Goal: Contribute content: Contribute content

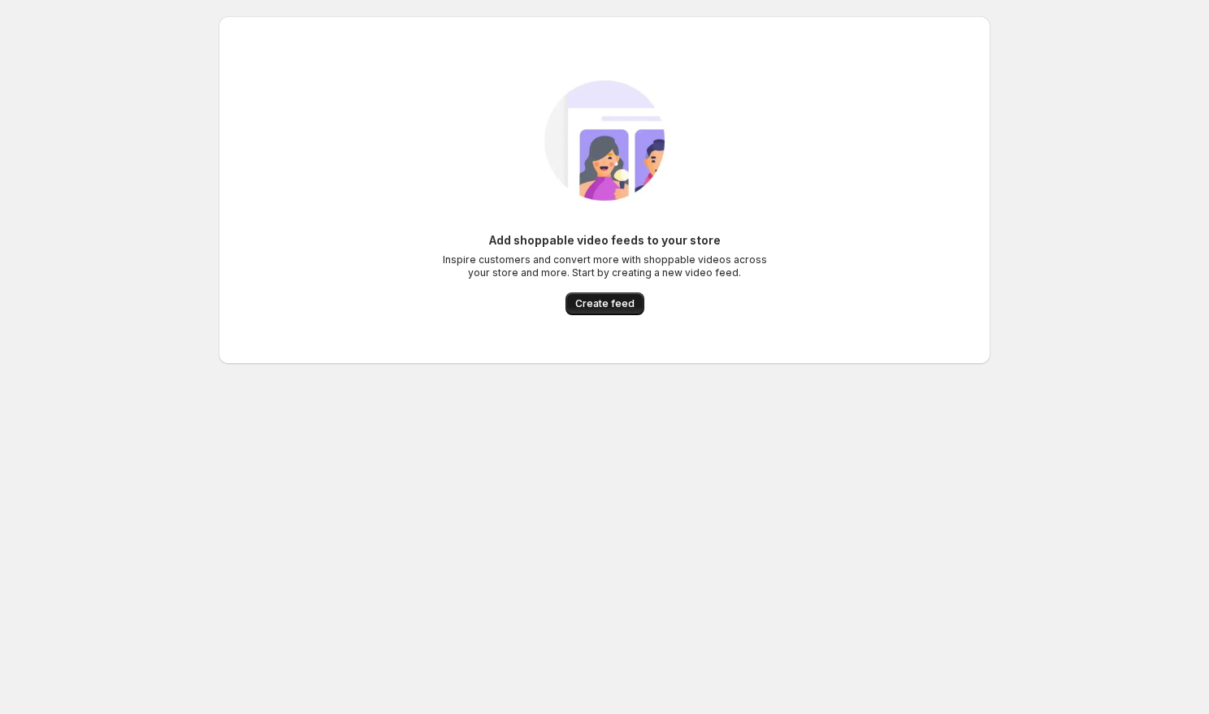
click at [610, 308] on span "Create feed" at bounding box center [604, 303] width 59 height 13
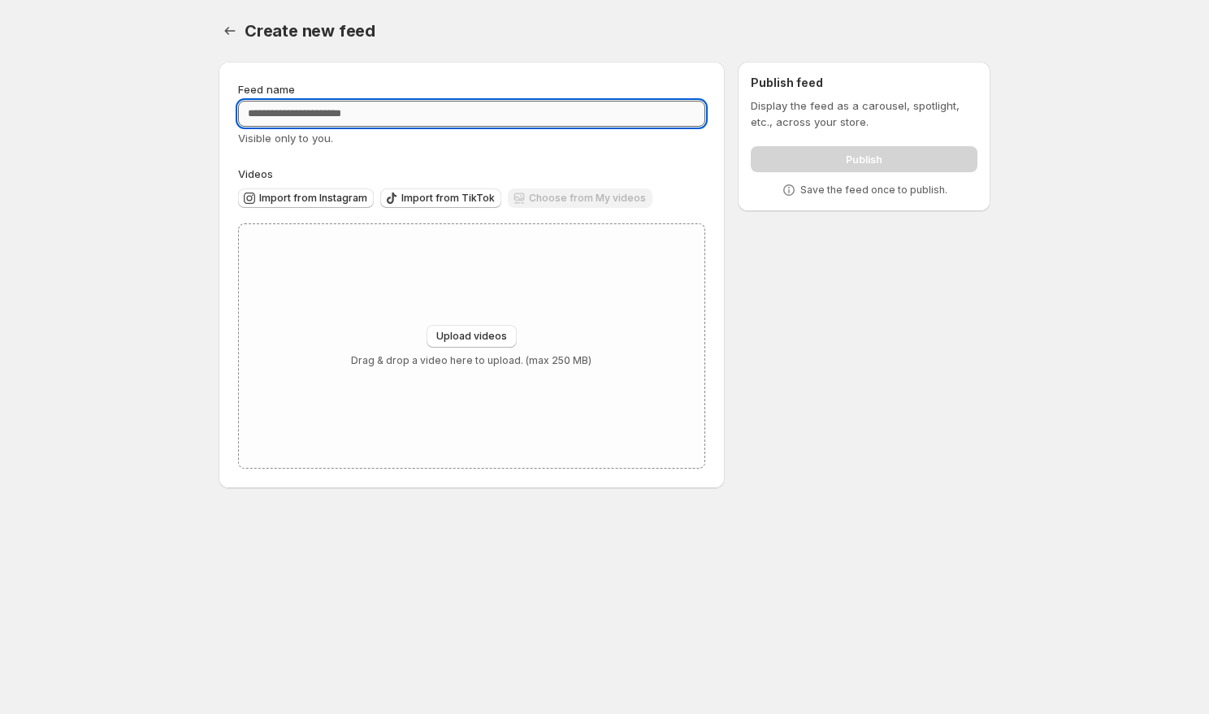
click at [453, 121] on input "Feed name" at bounding box center [471, 114] width 467 height 26
type input "*********"
click at [334, 201] on span "Import from Instagram" at bounding box center [313, 198] width 108 height 13
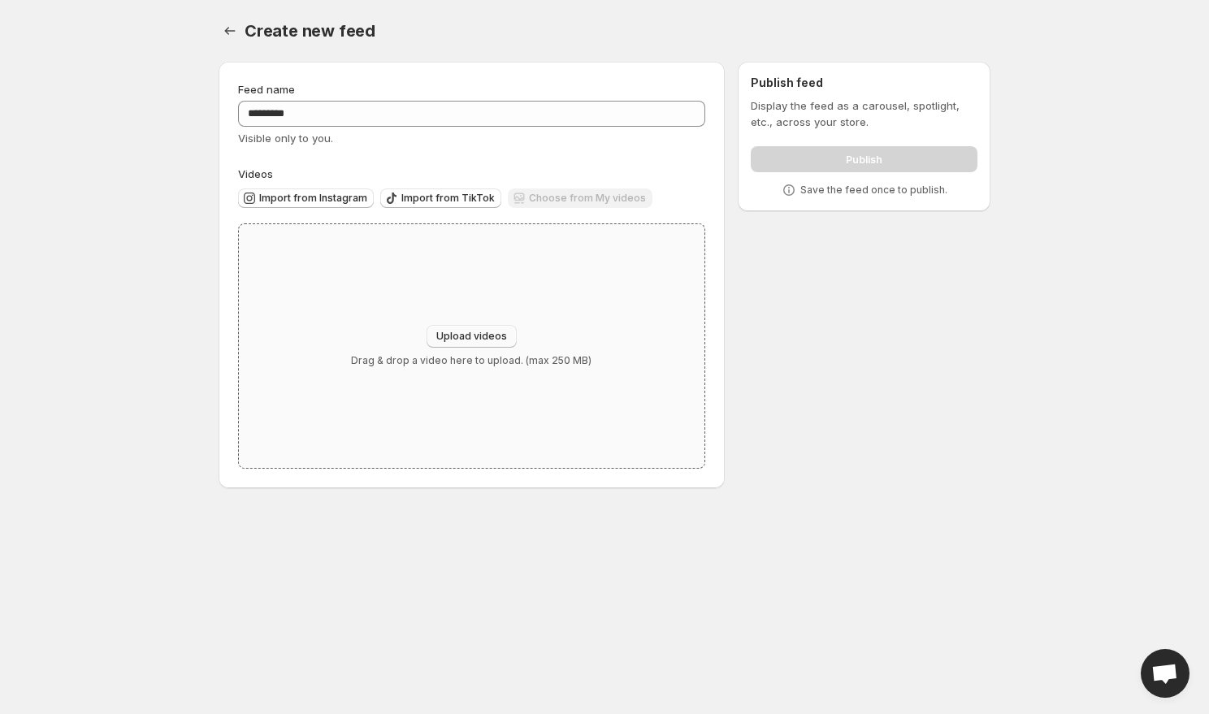
click at [456, 337] on span "Upload videos" at bounding box center [471, 336] width 71 height 13
click at [323, 193] on span "Import from Instagram" at bounding box center [313, 198] width 108 height 13
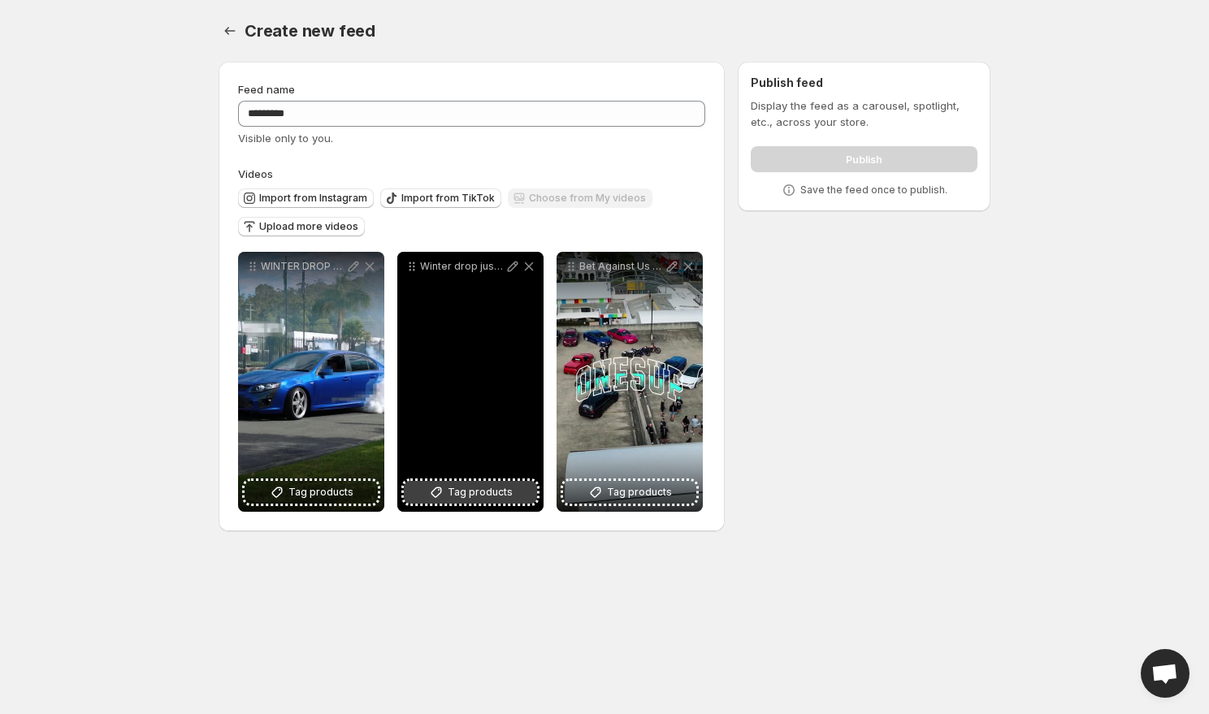
click at [458, 488] on span "Tag products" at bounding box center [480, 492] width 65 height 16
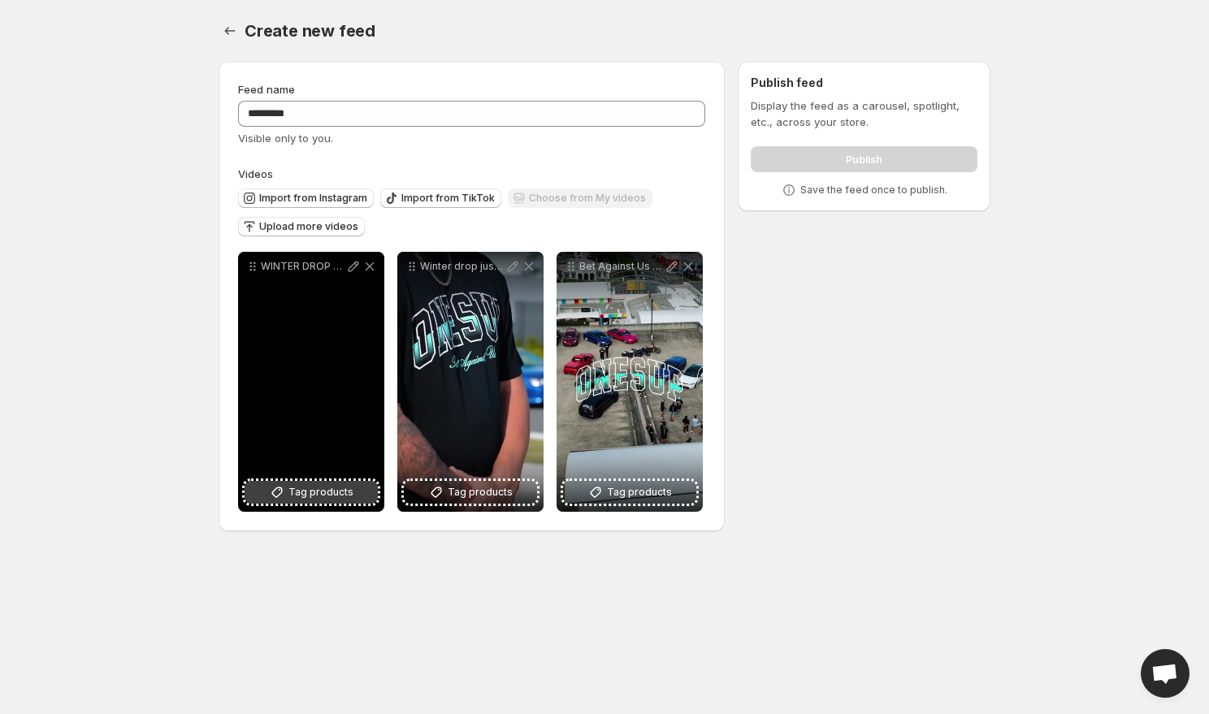
click at [305, 489] on span "Tag products" at bounding box center [320, 492] width 65 height 16
click at [320, 497] on div "Onesup Oversized Tee (Black & Aqua)" at bounding box center [324, 487] width 91 height 32
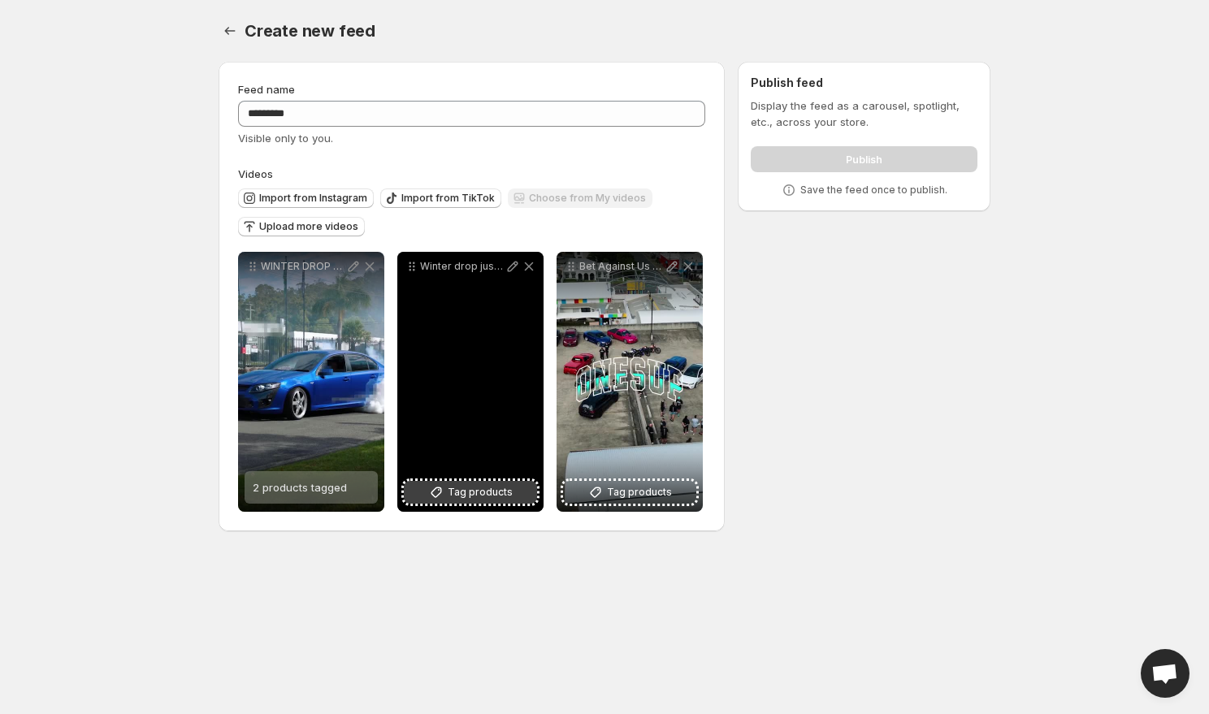
click at [460, 500] on span "Tag products" at bounding box center [480, 492] width 65 height 16
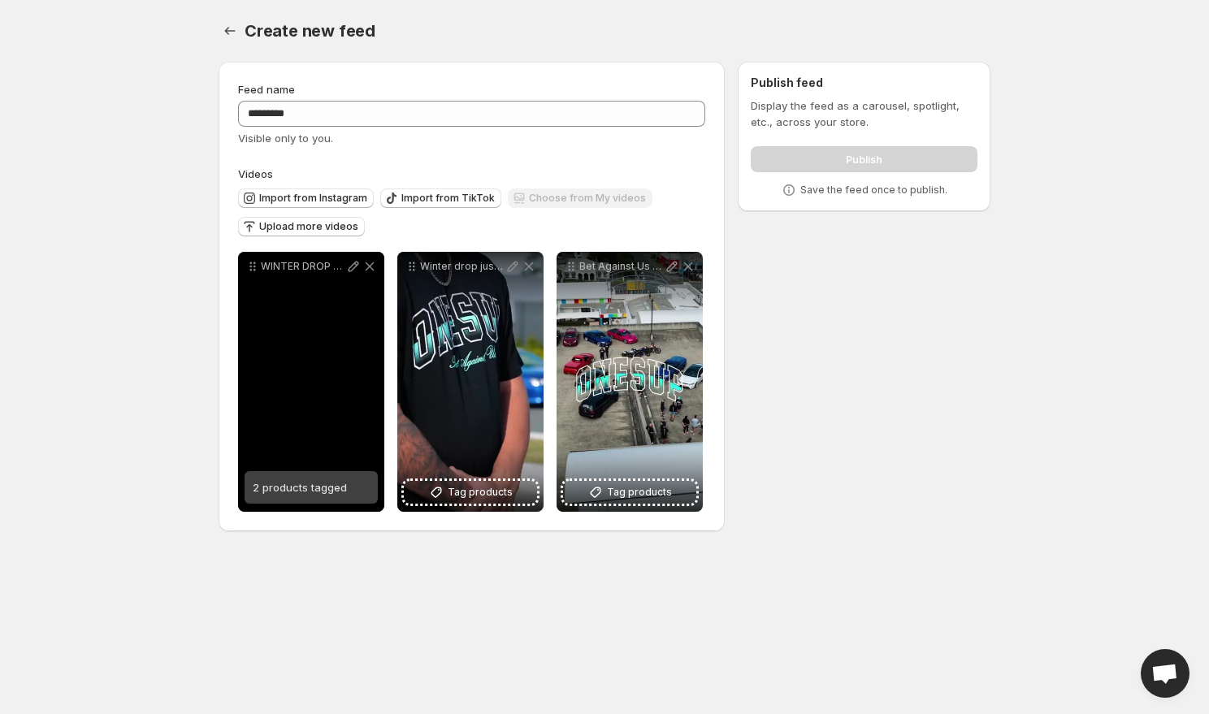
click at [303, 485] on span "2 products tagged" at bounding box center [300, 487] width 94 height 13
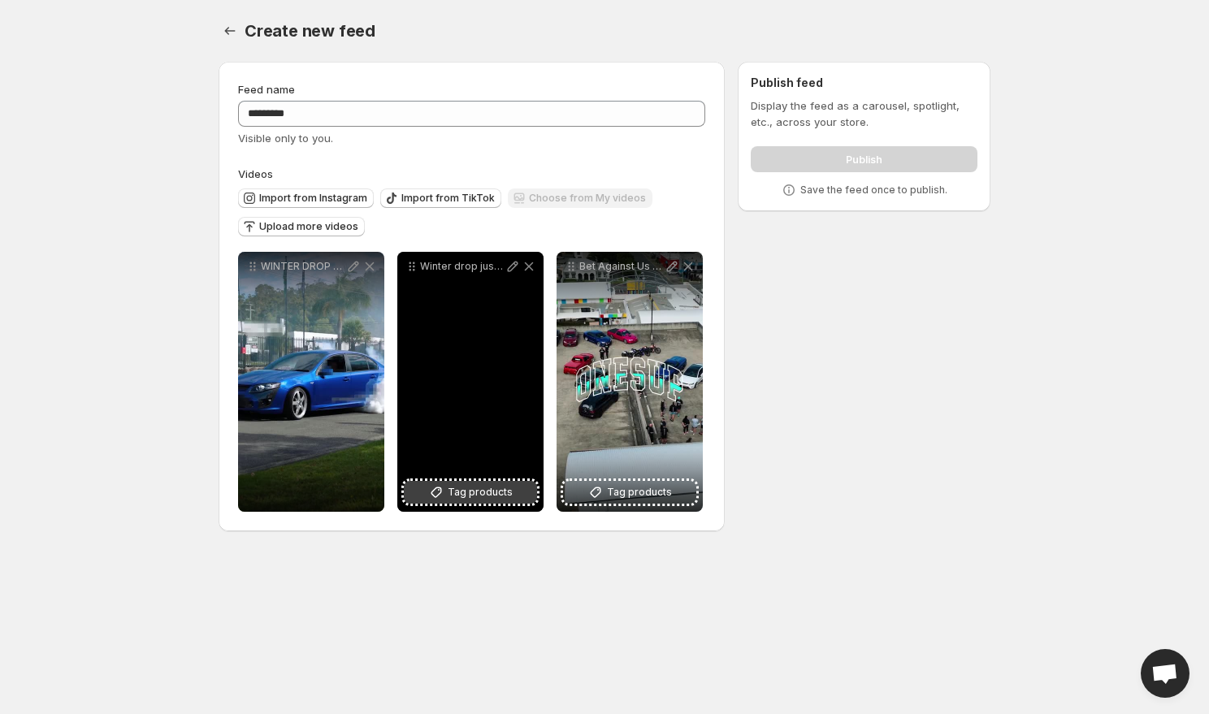
click at [470, 504] on button "Tag products" at bounding box center [470, 492] width 133 height 23
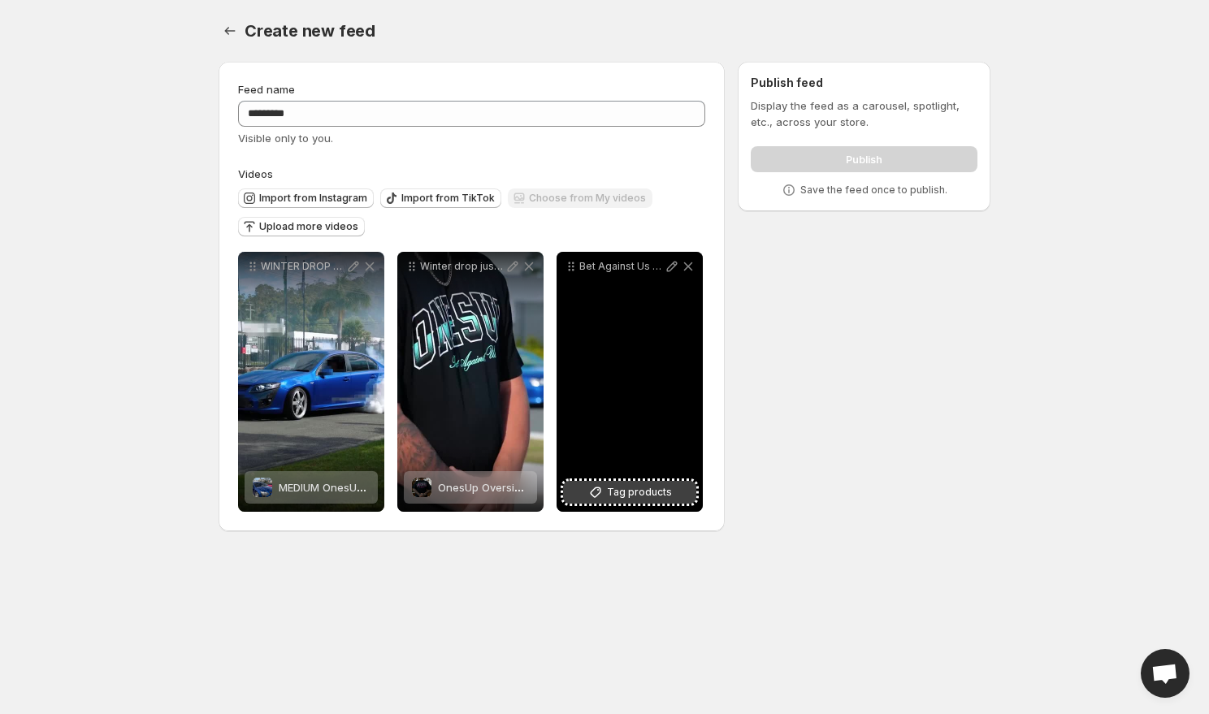
click at [639, 492] on span "Tag products" at bounding box center [639, 492] width 65 height 16
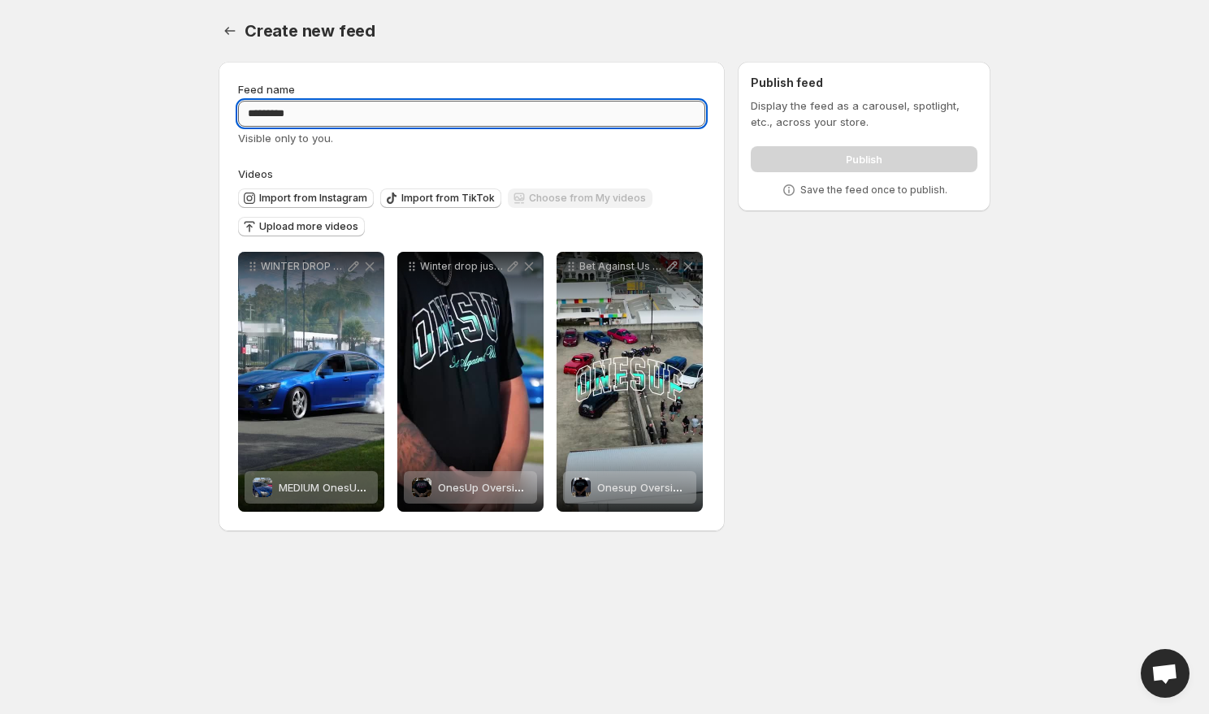
click at [414, 125] on input "*********" at bounding box center [471, 114] width 467 height 26
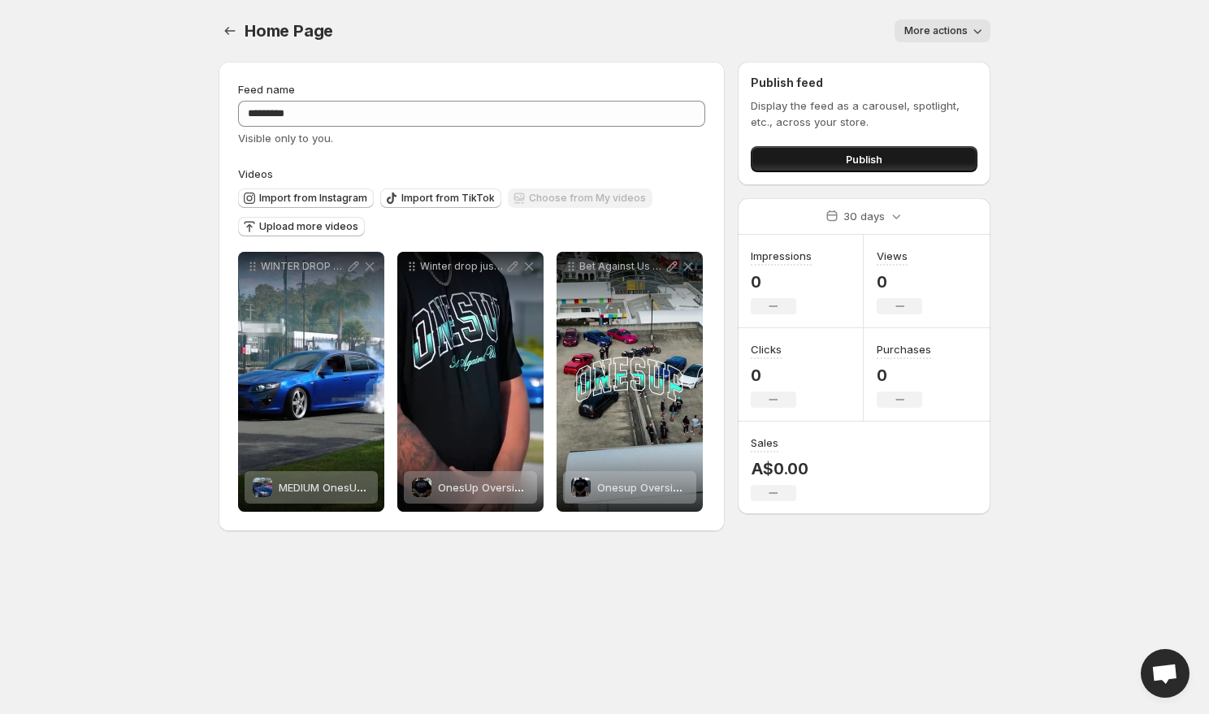
click at [844, 153] on button "Publish" at bounding box center [864, 159] width 227 height 26
click at [837, 161] on button "Publish" at bounding box center [864, 159] width 227 height 26
